Goal: Task Accomplishment & Management: Use online tool/utility

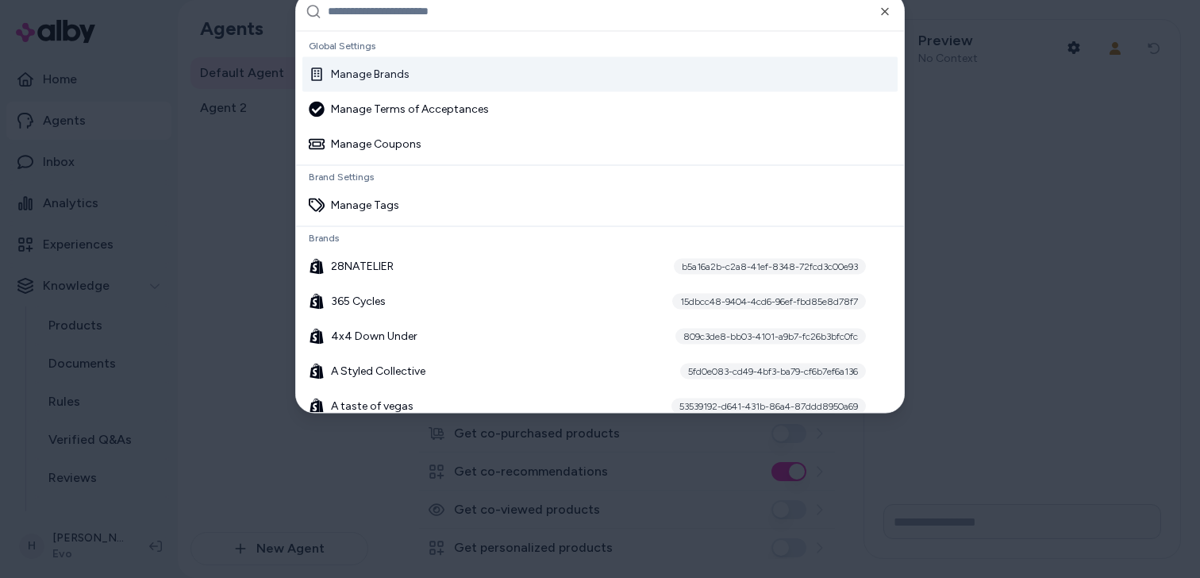
scroll to position [161, 0]
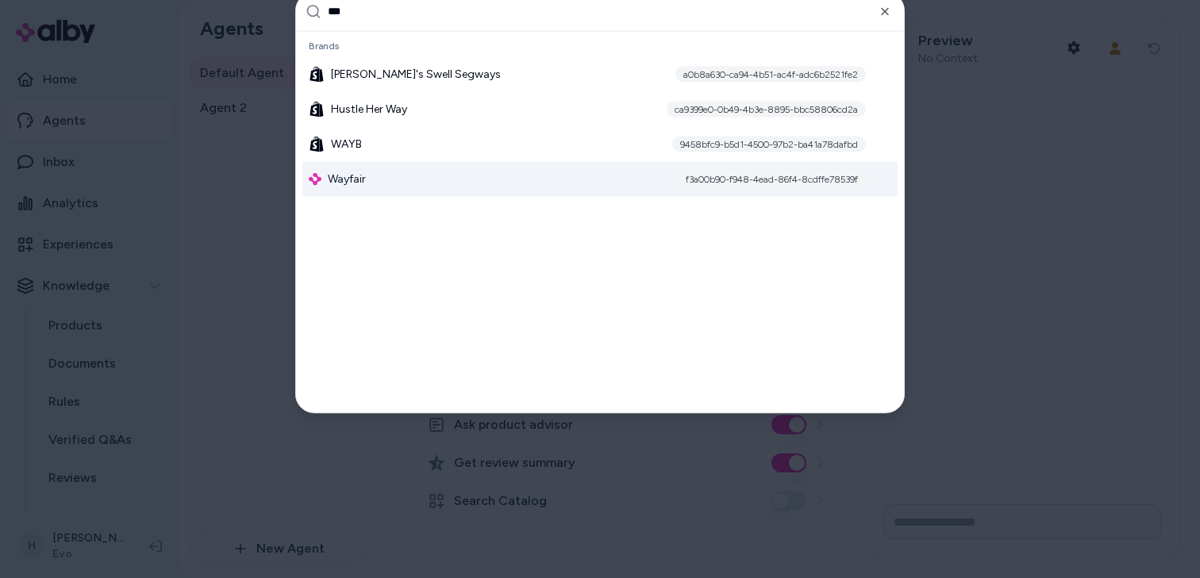
type input "***"
click at [391, 172] on div "Wayfair f3a00b90-f948-4ead-86f4-8cdffe78539f" at bounding box center [599, 178] width 595 height 35
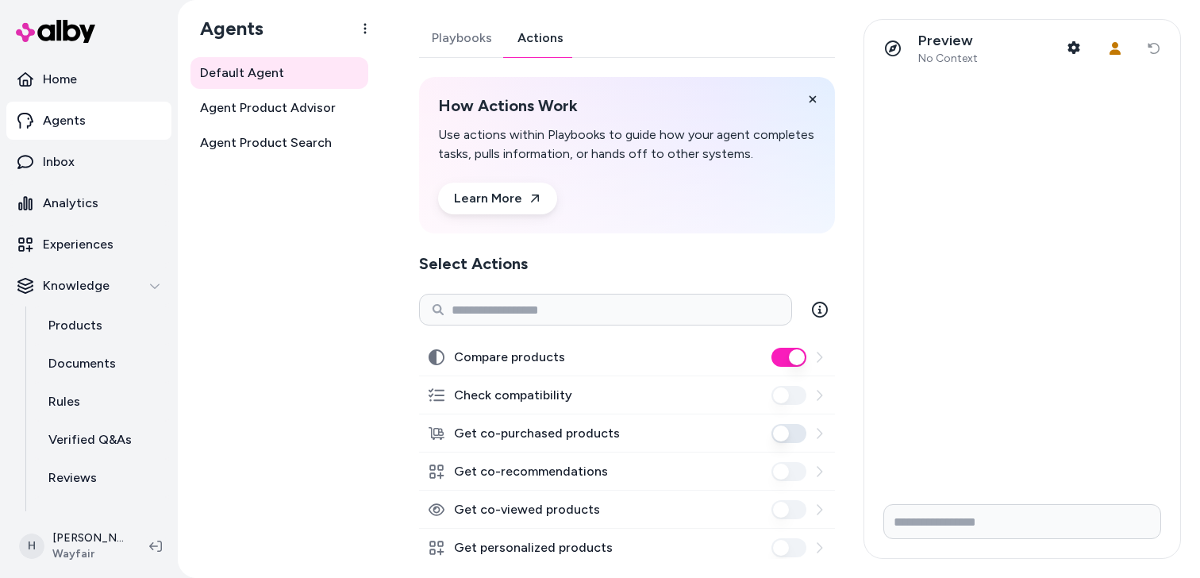
click at [540, 37] on link "Actions" at bounding box center [540, 38] width 71 height 38
click at [286, 105] on span "Agent Product Advisor" at bounding box center [268, 107] width 136 height 19
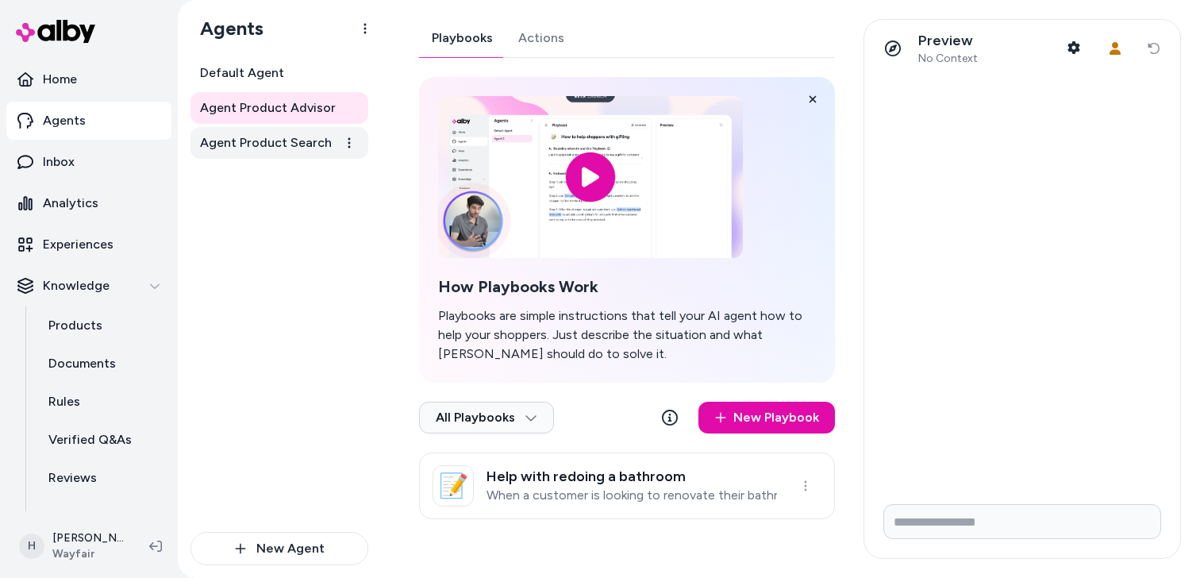
click at [296, 137] on span "Agent Product Search" at bounding box center [266, 142] width 132 height 19
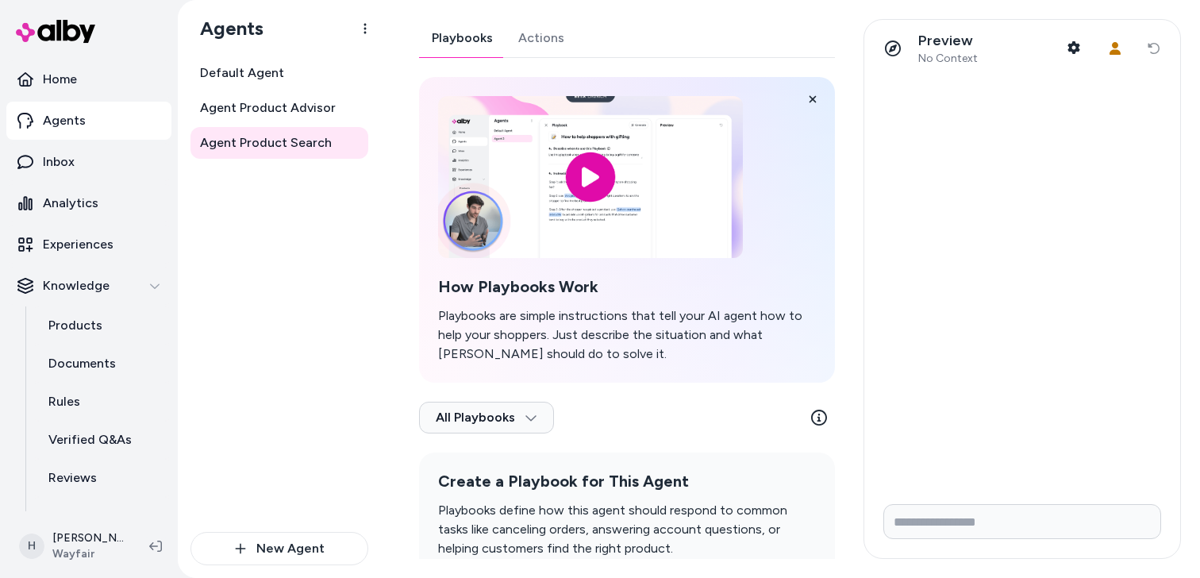
click at [535, 44] on link "Actions" at bounding box center [541, 38] width 71 height 38
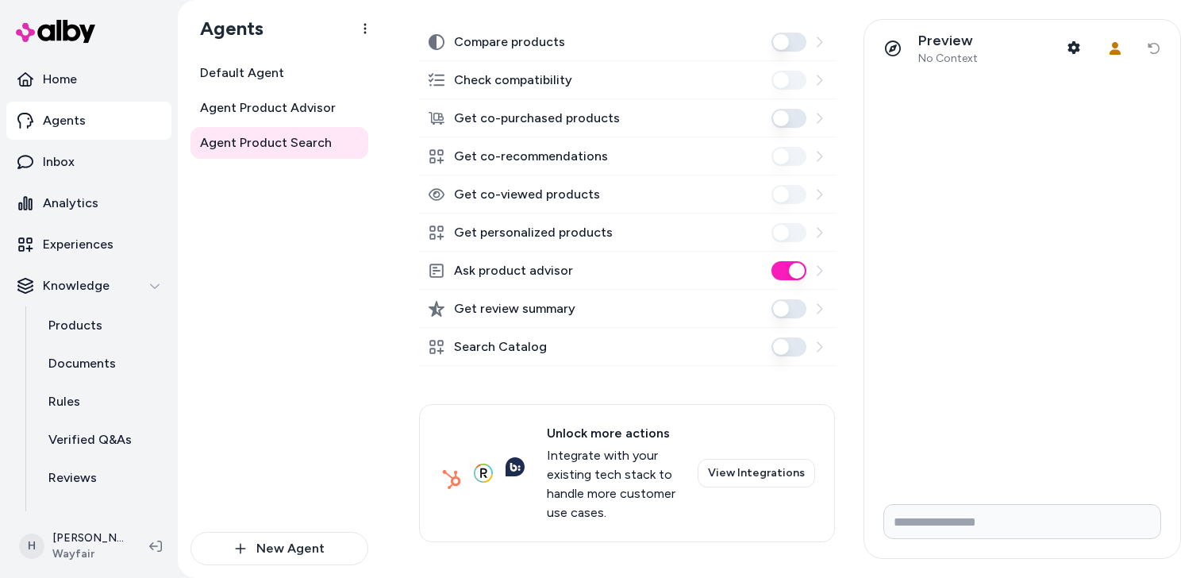
scroll to position [317, 0]
click at [784, 267] on button "Ask product advisor" at bounding box center [788, 268] width 35 height 19
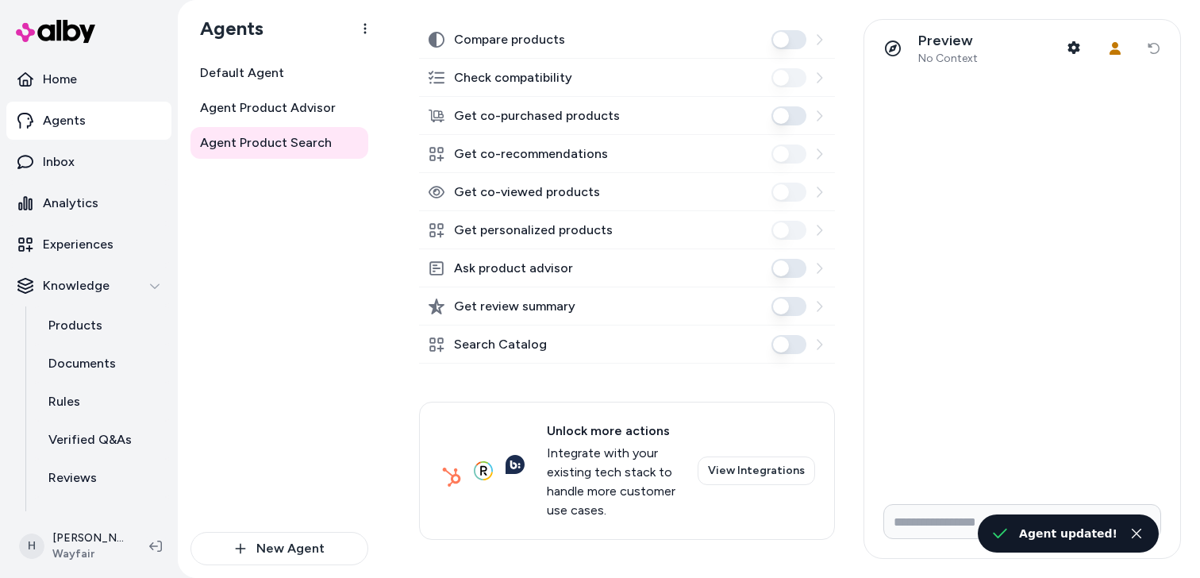
scroll to position [295, 0]
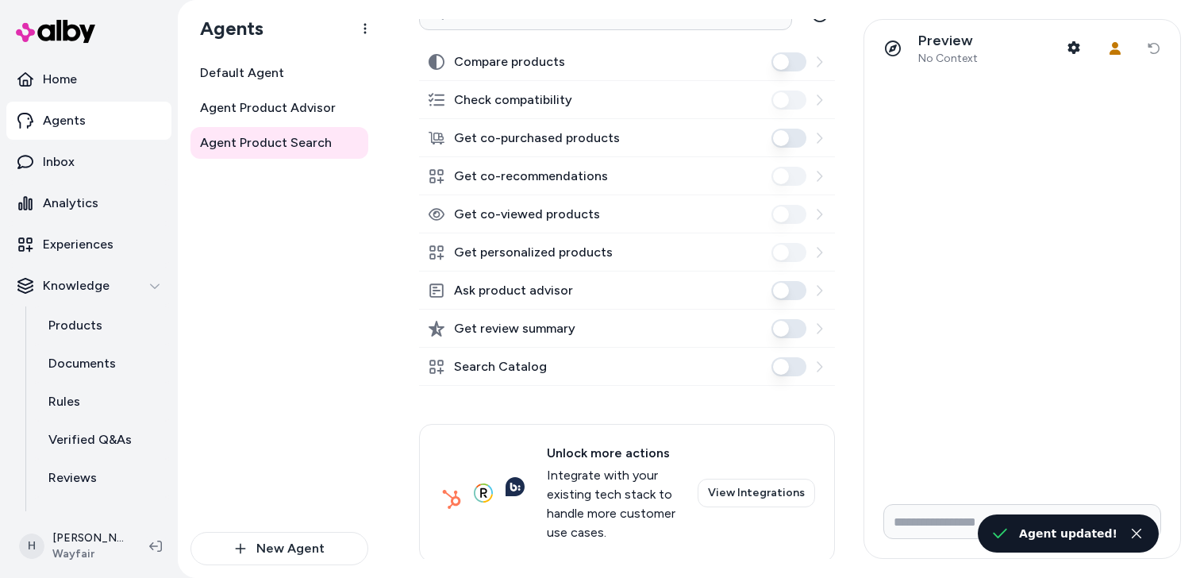
click at [793, 369] on button "Search Catalog" at bounding box center [788, 366] width 35 height 19
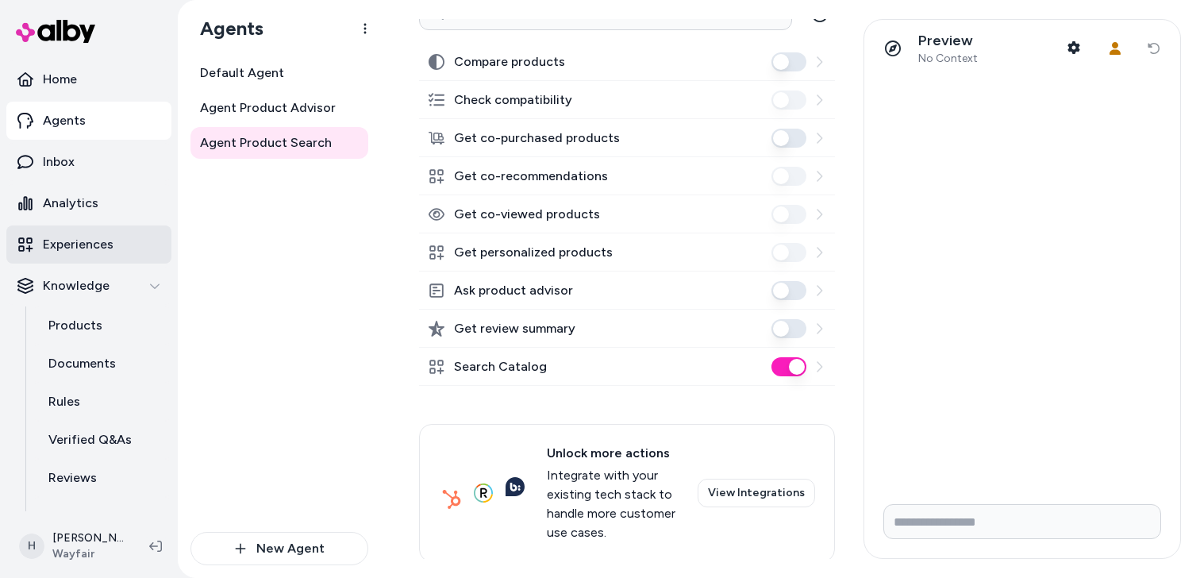
click at [87, 248] on p "Experiences" at bounding box center [78, 244] width 71 height 19
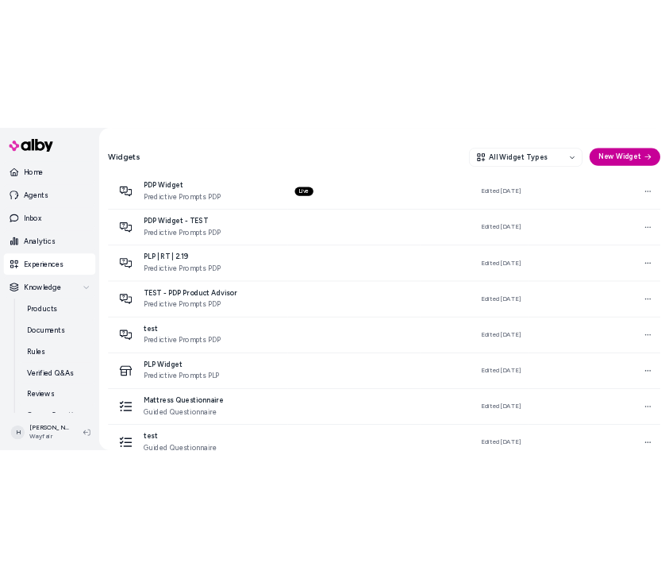
scroll to position [406, 0]
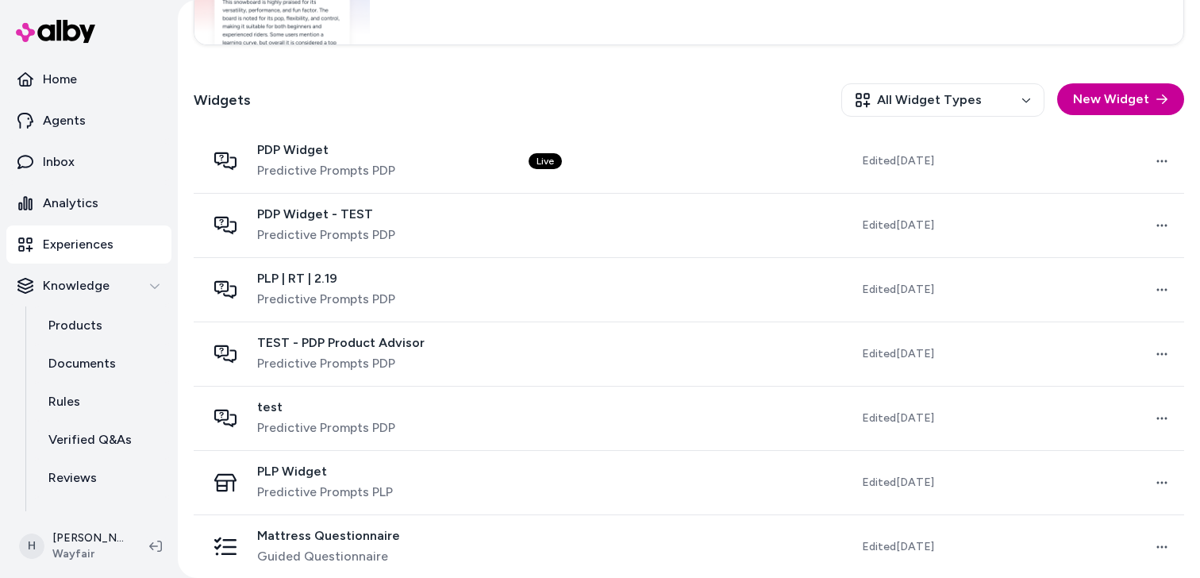
click at [1102, 99] on button "New Widget" at bounding box center [1120, 99] width 127 height 32
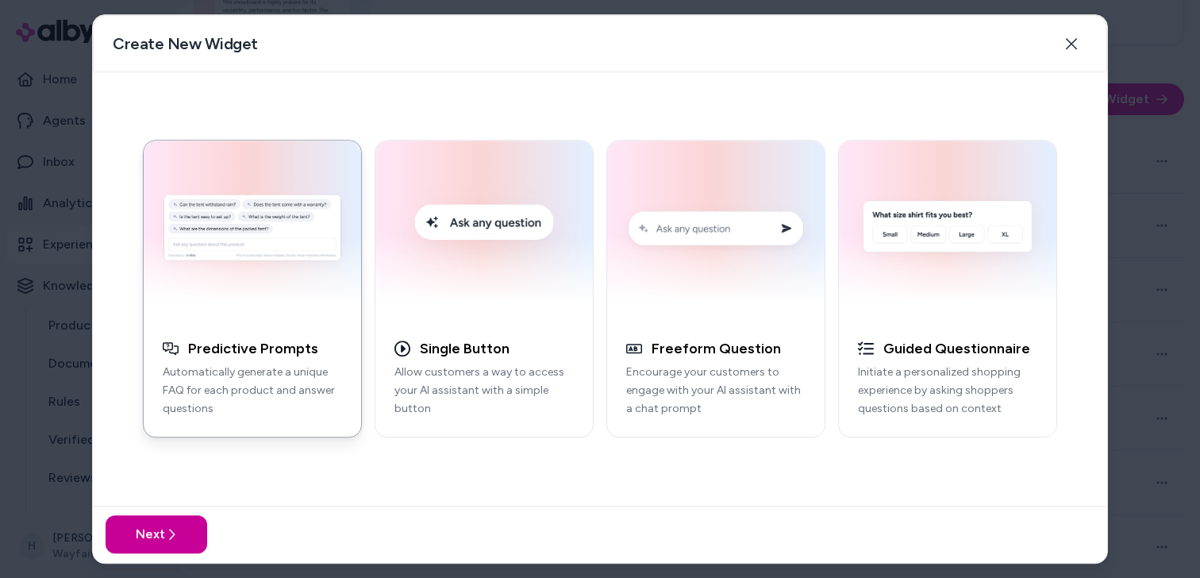
click at [194, 529] on button "Next" at bounding box center [157, 534] width 102 height 38
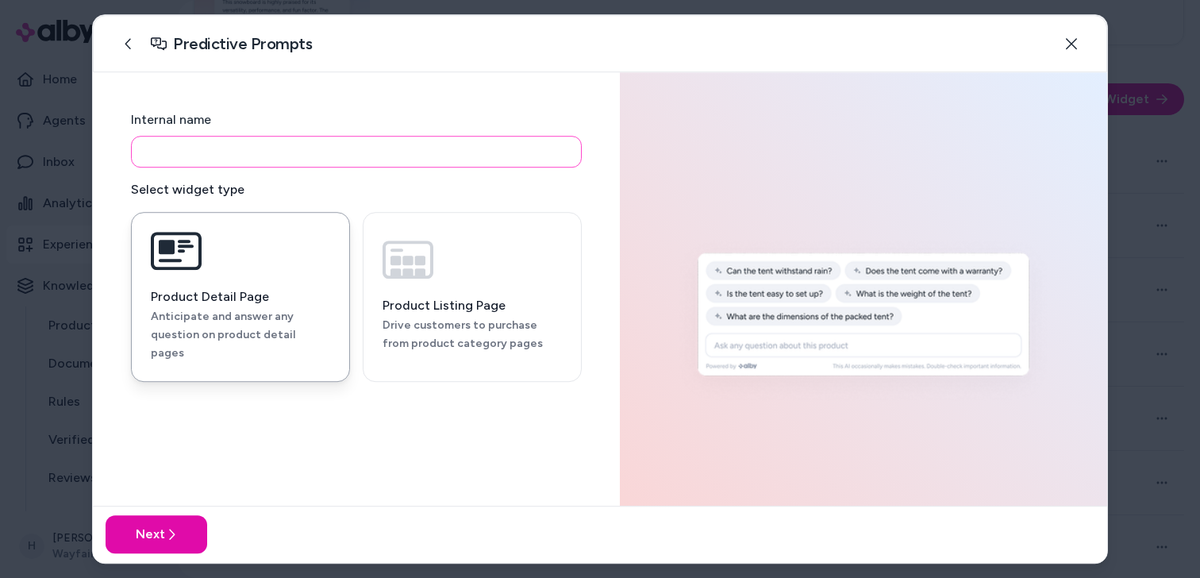
click at [279, 152] on input at bounding box center [356, 152] width 451 height 32
type input "*"
type input "**********"
click at [177, 540] on button "Next" at bounding box center [157, 534] width 102 height 38
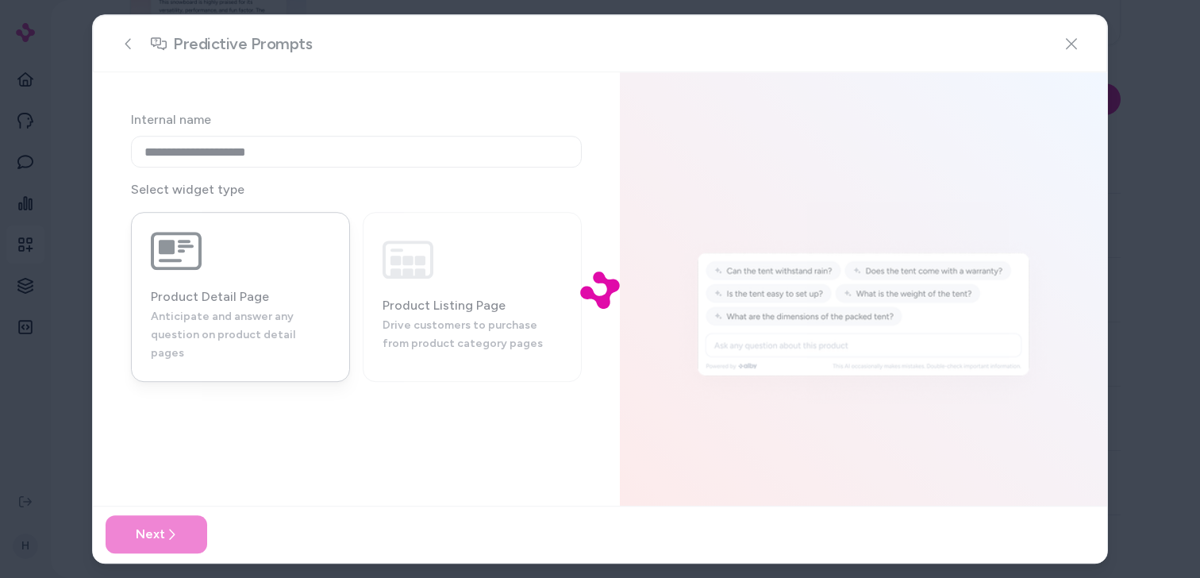
click at [390, 375] on div at bounding box center [600, 289] width 1014 height 548
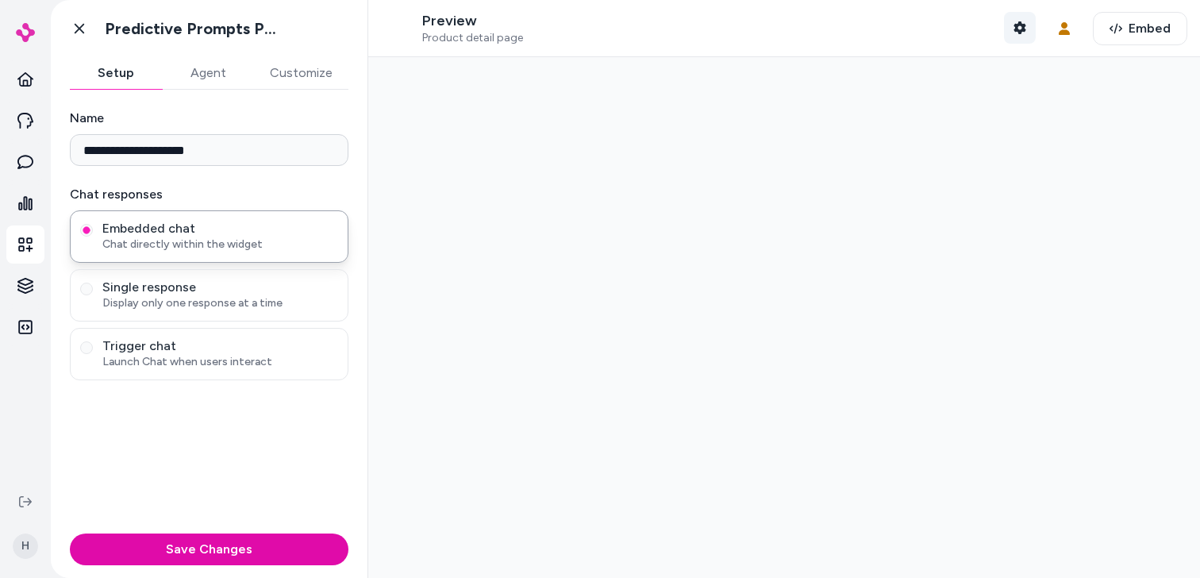
click at [1017, 21] on button "Shopper Context" at bounding box center [1020, 28] width 32 height 32
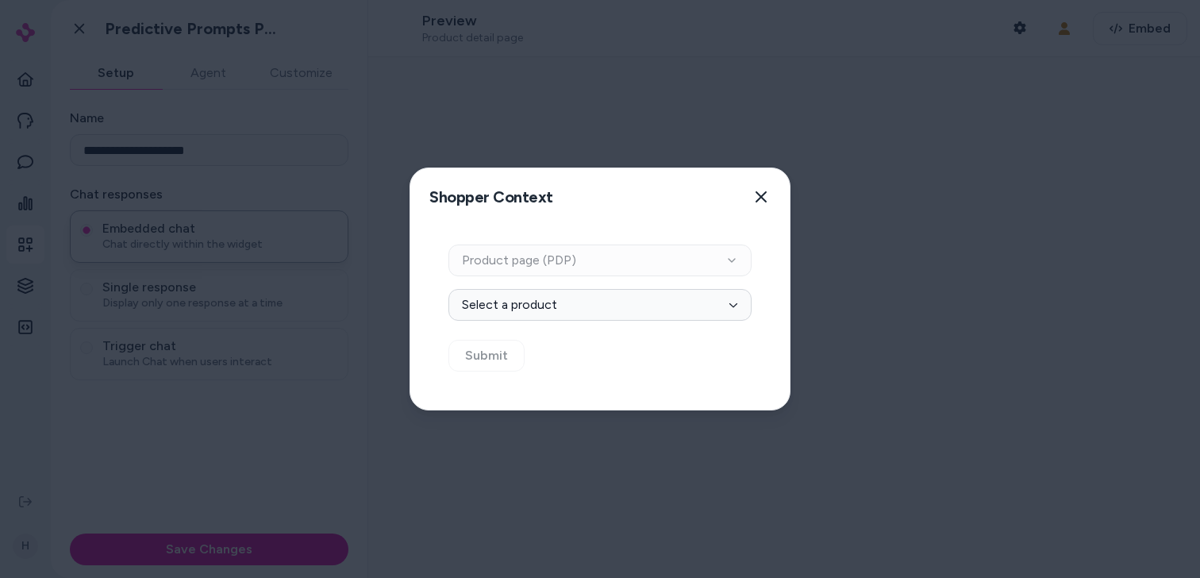
click at [548, 257] on div "Context Type Product page (PDP)" at bounding box center [599, 260] width 303 height 32
click at [547, 319] on button "Select a product" at bounding box center [599, 305] width 303 height 32
click at [702, 344] on div "Random" at bounding box center [607, 348] width 303 height 35
click at [699, 352] on div "Random" at bounding box center [607, 348] width 303 height 35
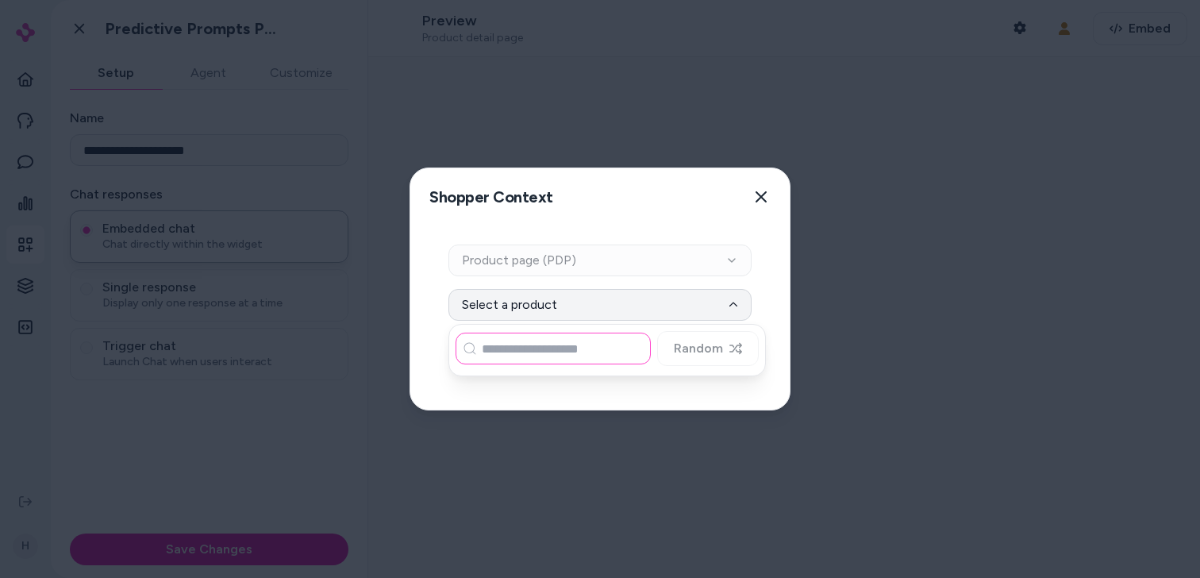
click at [613, 352] on input at bounding box center [553, 349] width 195 height 32
type input "*"
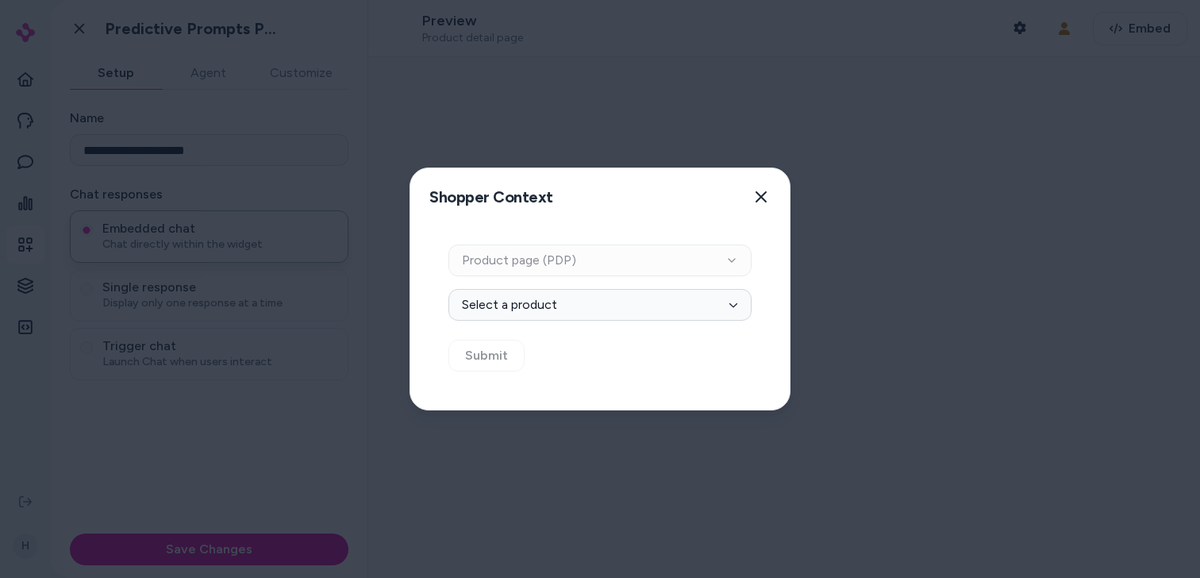
click at [495, 112] on div at bounding box center [600, 289] width 1200 height 578
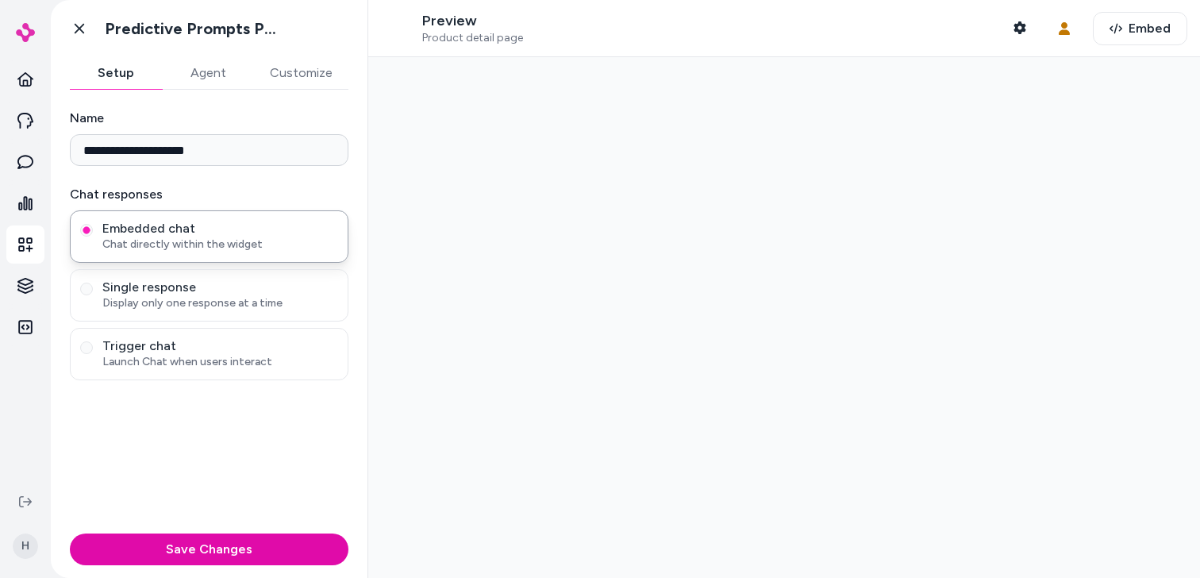
click at [194, 44] on div "Go back Predictive Prompts PDP" at bounding box center [209, 28] width 317 height 57
click at [199, 66] on button "Agent" at bounding box center [208, 73] width 92 height 32
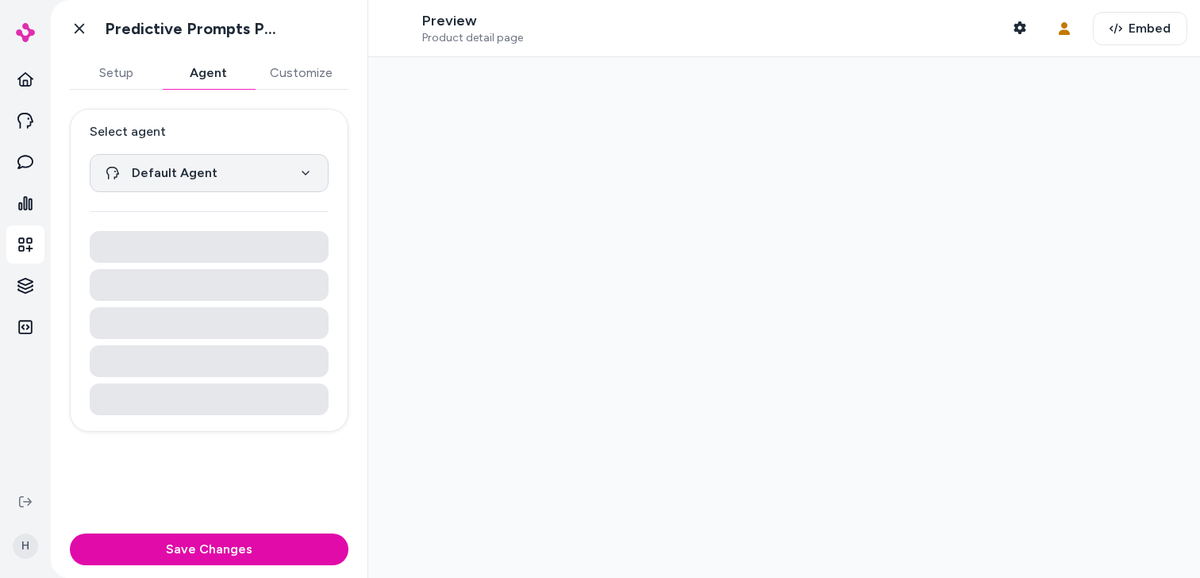
click at [186, 166] on html "**********" at bounding box center [600, 289] width 1200 height 578
select select "**********"
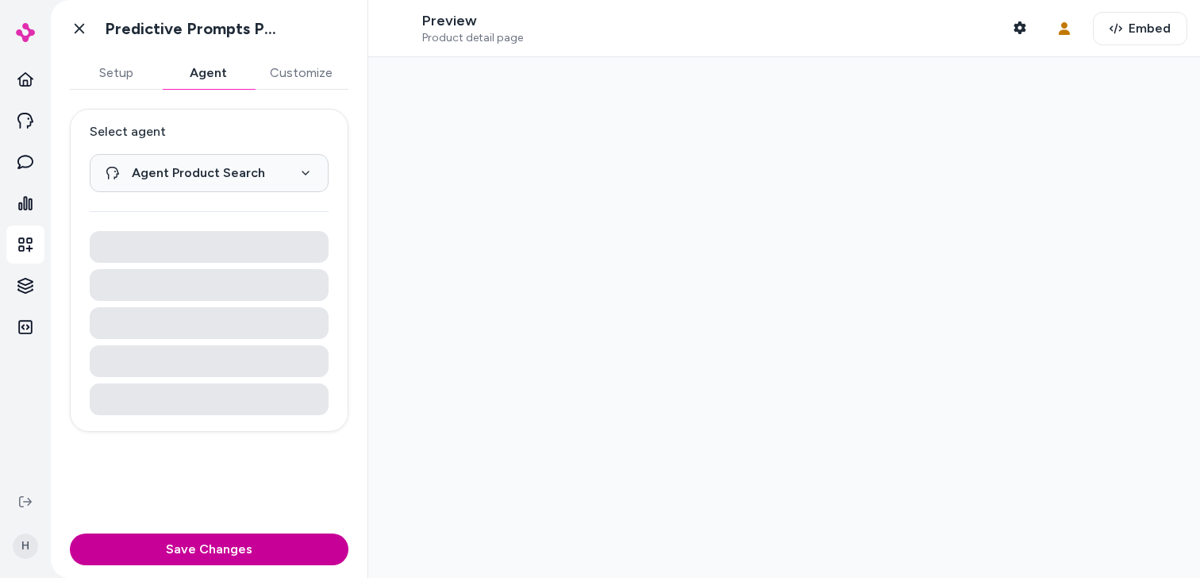
click at [242, 551] on button "Save Changes" at bounding box center [209, 549] width 279 height 32
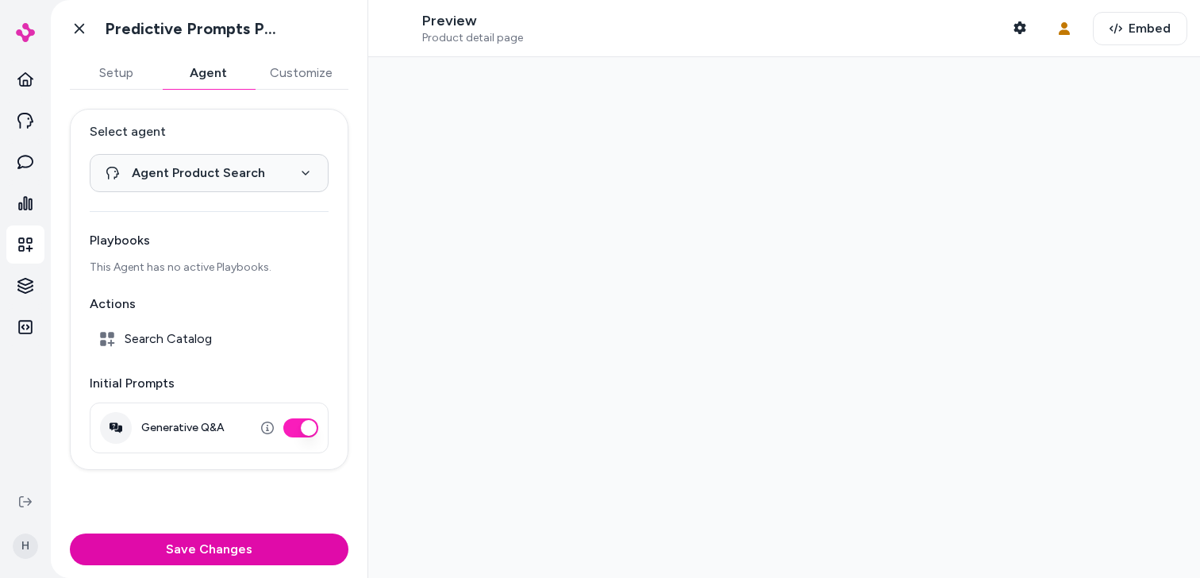
click at [200, 340] on span "Search Catalog" at bounding box center [168, 339] width 87 height 16
click at [1018, 24] on icon "button" at bounding box center [1019, 27] width 12 height 13
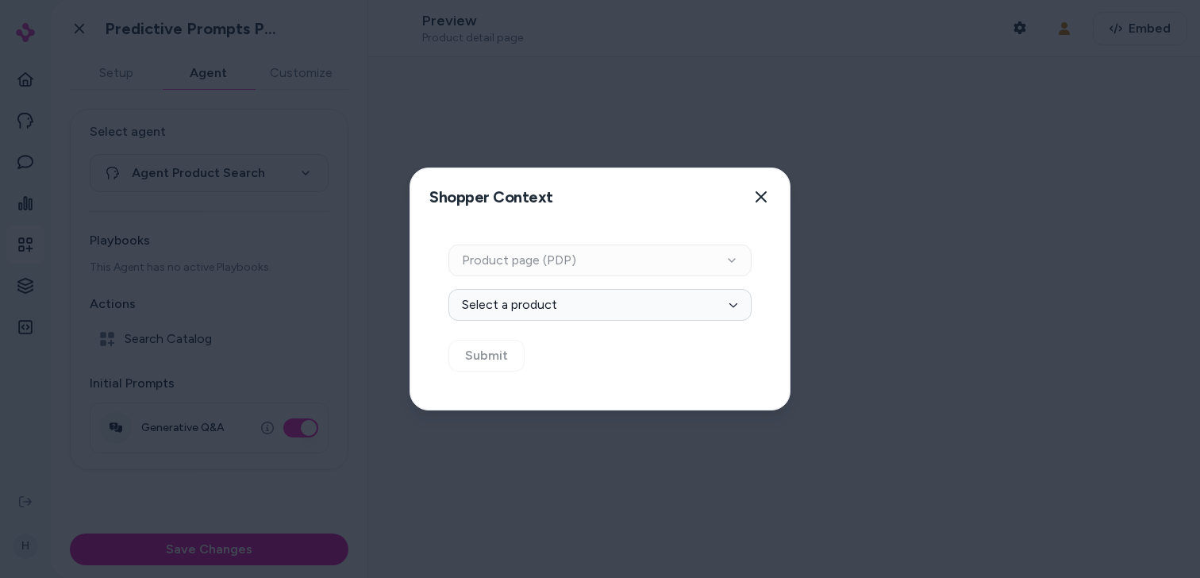
click at [628, 270] on div "Context Type Product page (PDP)" at bounding box center [599, 260] width 303 height 32
click at [627, 302] on button "Select a product" at bounding box center [599, 305] width 303 height 32
type input "****"
click at [759, 199] on icon "button" at bounding box center [761, 196] width 13 height 13
